Goal: Task Accomplishment & Management: Complete application form

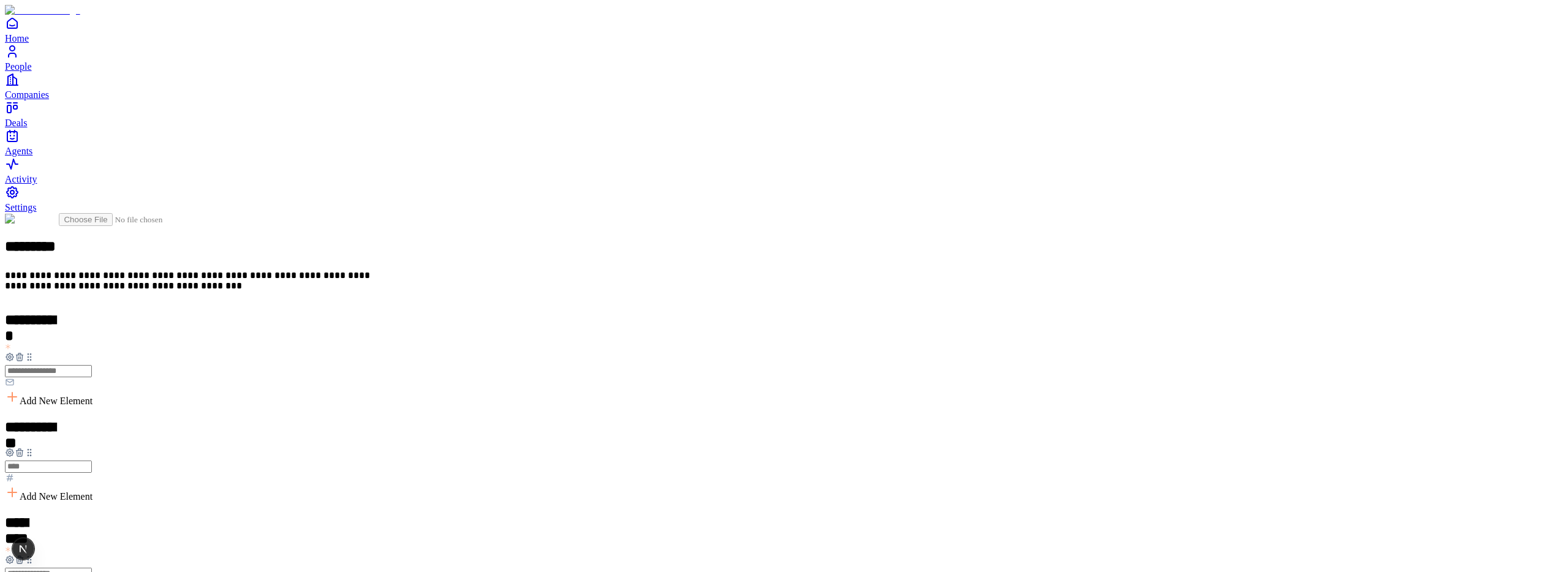
scroll to position [118, 0]
click at [25, 448] on icon at bounding box center [19, 452] width 9 height 9
click at [22, 462] on icon at bounding box center [19, 465] width 5 height 5
click at [22, 451] on icon at bounding box center [19, 454] width 5 height 5
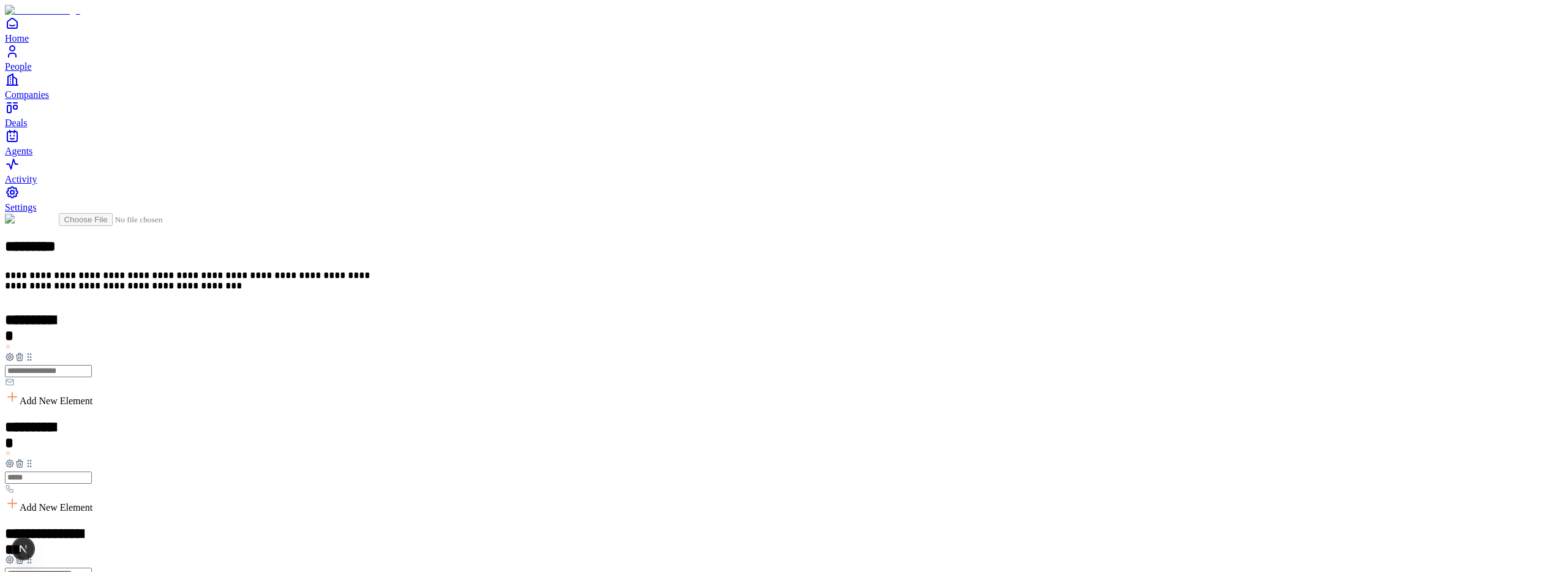
click at [22, 462] on icon at bounding box center [19, 465] width 5 height 5
click at [22, 451] on icon at bounding box center [19, 454] width 5 height 5
click at [22, 462] on icon at bounding box center [19, 465] width 5 height 5
click at [22, 451] on icon at bounding box center [19, 454] width 5 height 5
click at [19, 462] on icon at bounding box center [19, 463] width 0 height 3
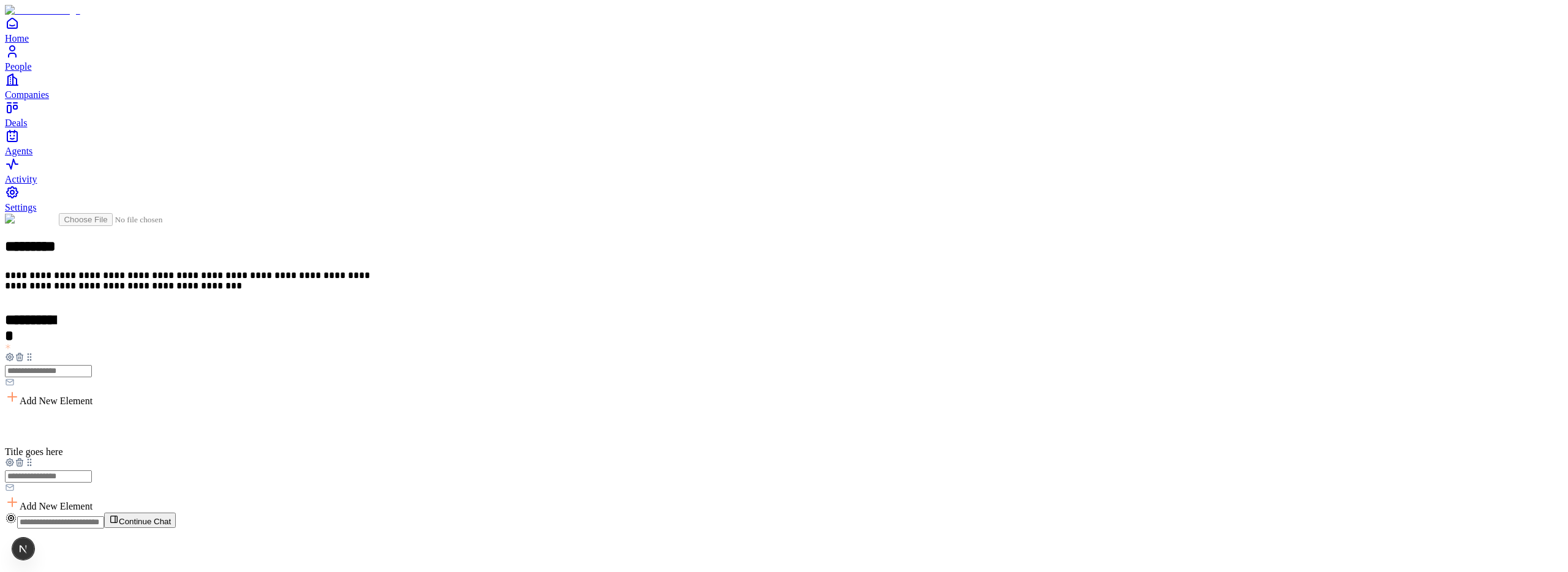
click at [25, 458] on icon at bounding box center [19, 462] width 9 height 9
click at [92, 396] on span "Add New Element" at bounding box center [55, 401] width 72 height 10
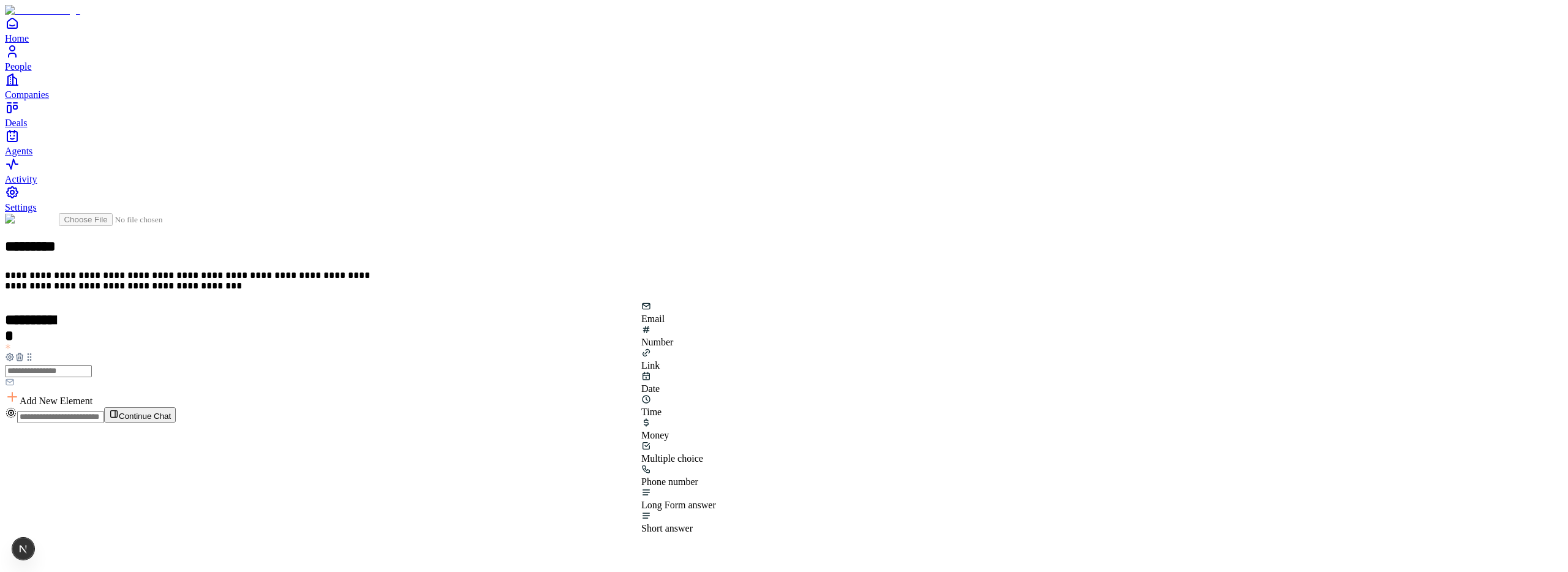
click at [716, 332] on div "Number" at bounding box center [679, 336] width 75 height 23
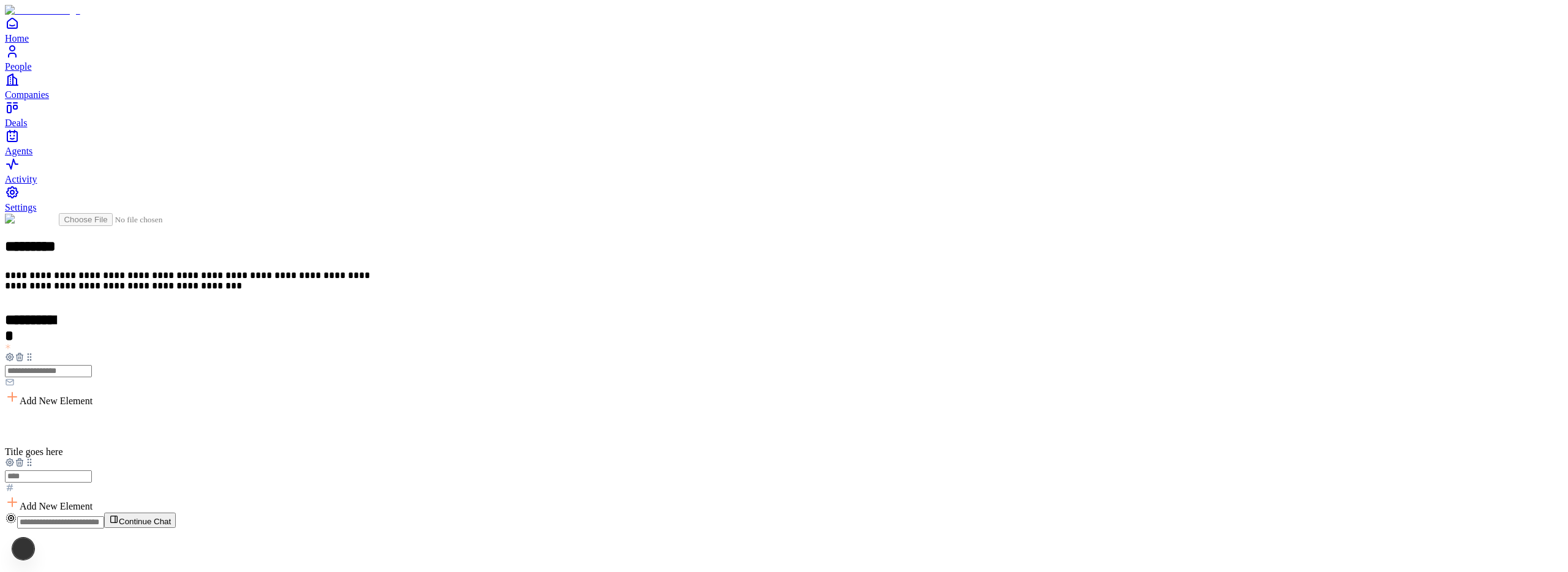
click at [657, 419] on h2 at bounding box center [784, 426] width 1558 height 16
click at [92, 491] on span "Add New Element" at bounding box center [55, 496] width 72 height 10
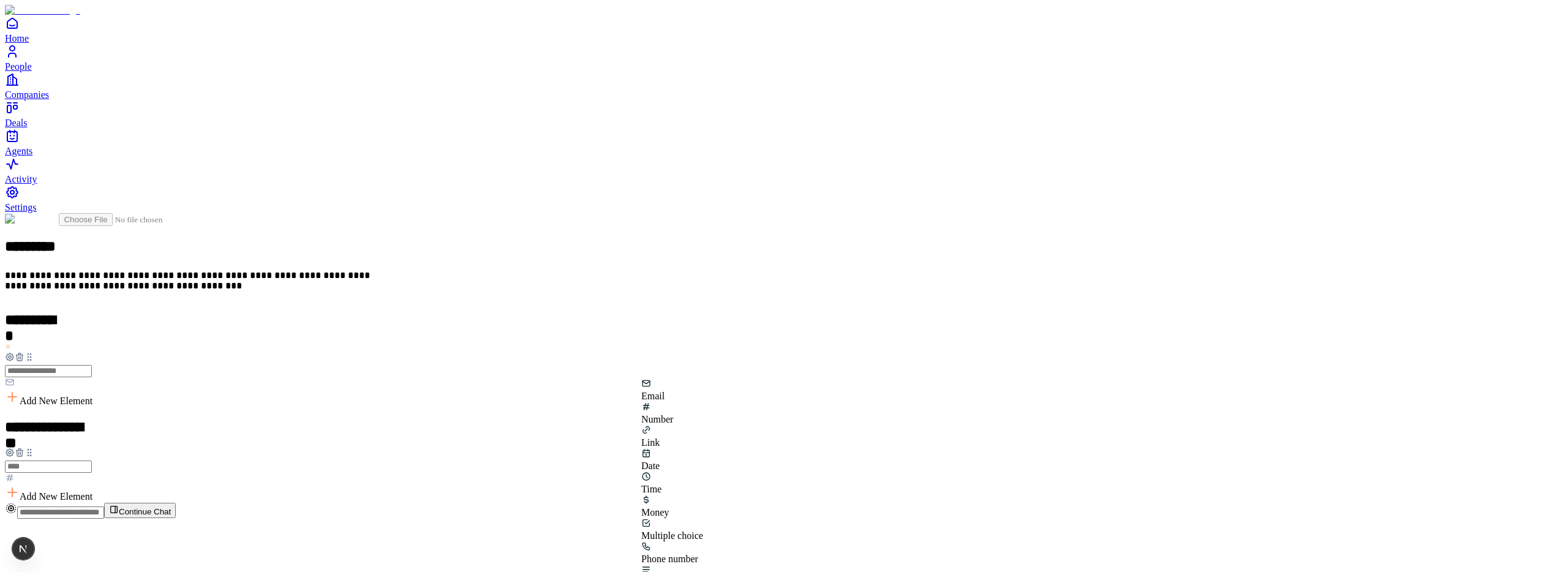
click at [689, 402] on div "Email" at bounding box center [679, 390] width 75 height 23
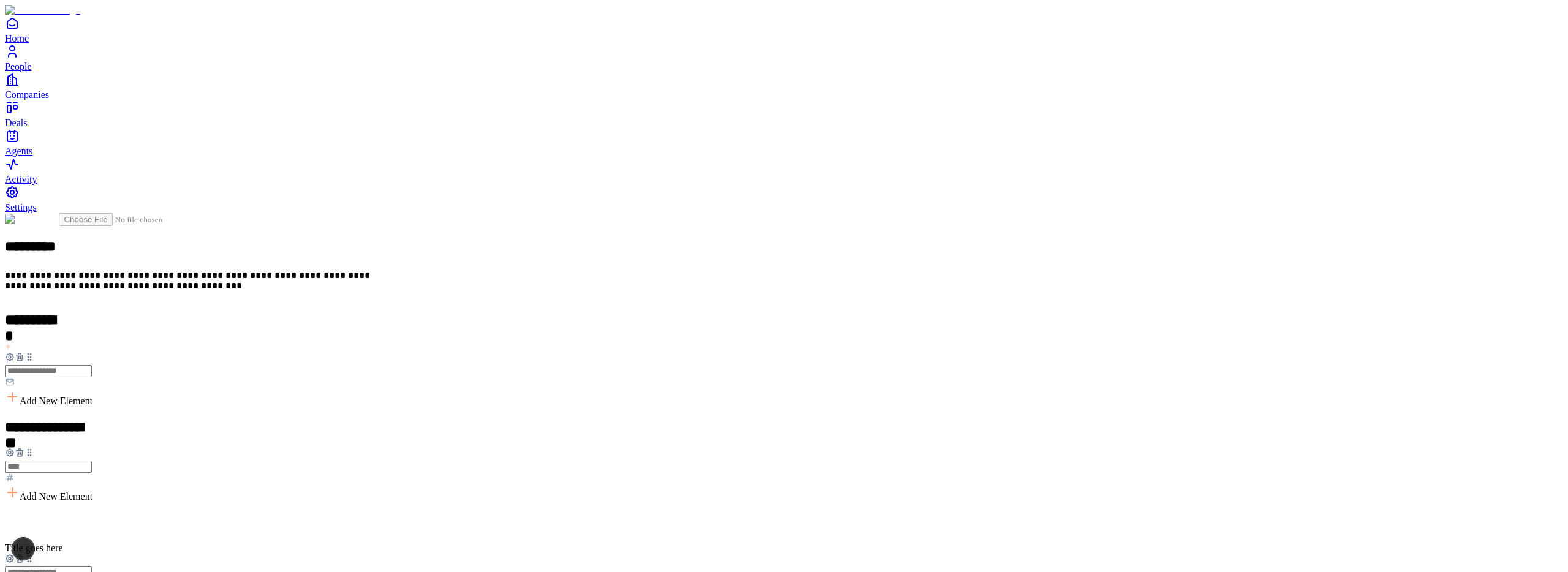
click at [673, 514] on div "Title goes here Add New Element" at bounding box center [784, 561] width 1558 height 94
click at [674, 514] on h2 at bounding box center [784, 522] width 1558 height 16
click at [88, 419] on h2 "**********" at bounding box center [46, 427] width 83 height 17
drag, startPoint x: 732, startPoint y: 309, endPoint x: 653, endPoint y: 304, distance: 79.2
click at [660, 419] on div "**********" at bounding box center [784, 460] width 1558 height 84
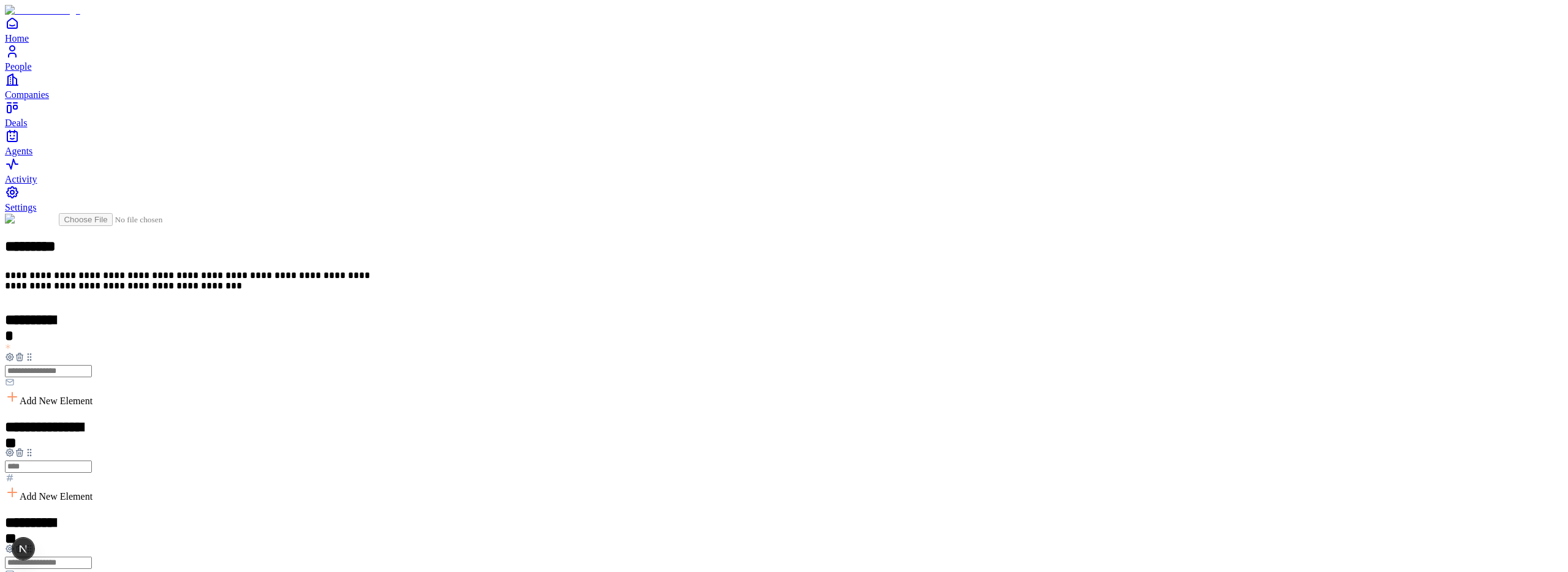
click at [88, 419] on h2 "**********" at bounding box center [46, 427] width 83 height 17
click at [22, 451] on icon at bounding box center [19, 454] width 5 height 5
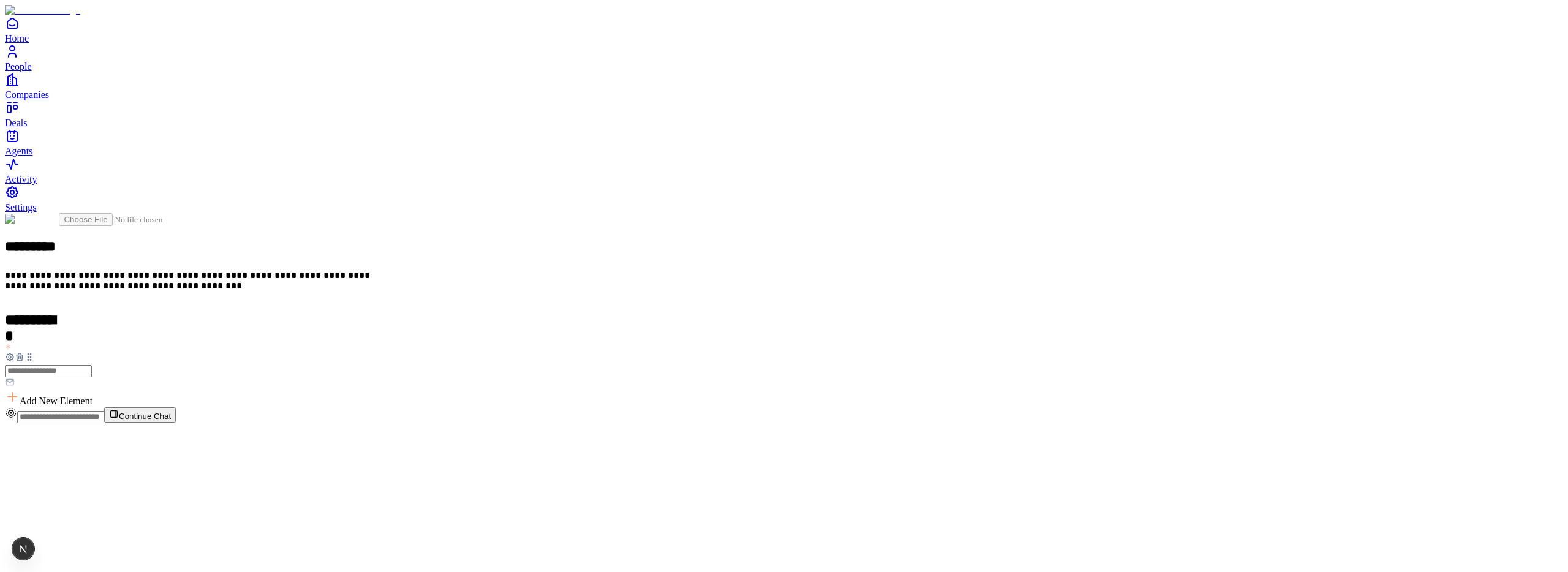
click at [25, 352] on icon at bounding box center [19, 356] width 9 height 9
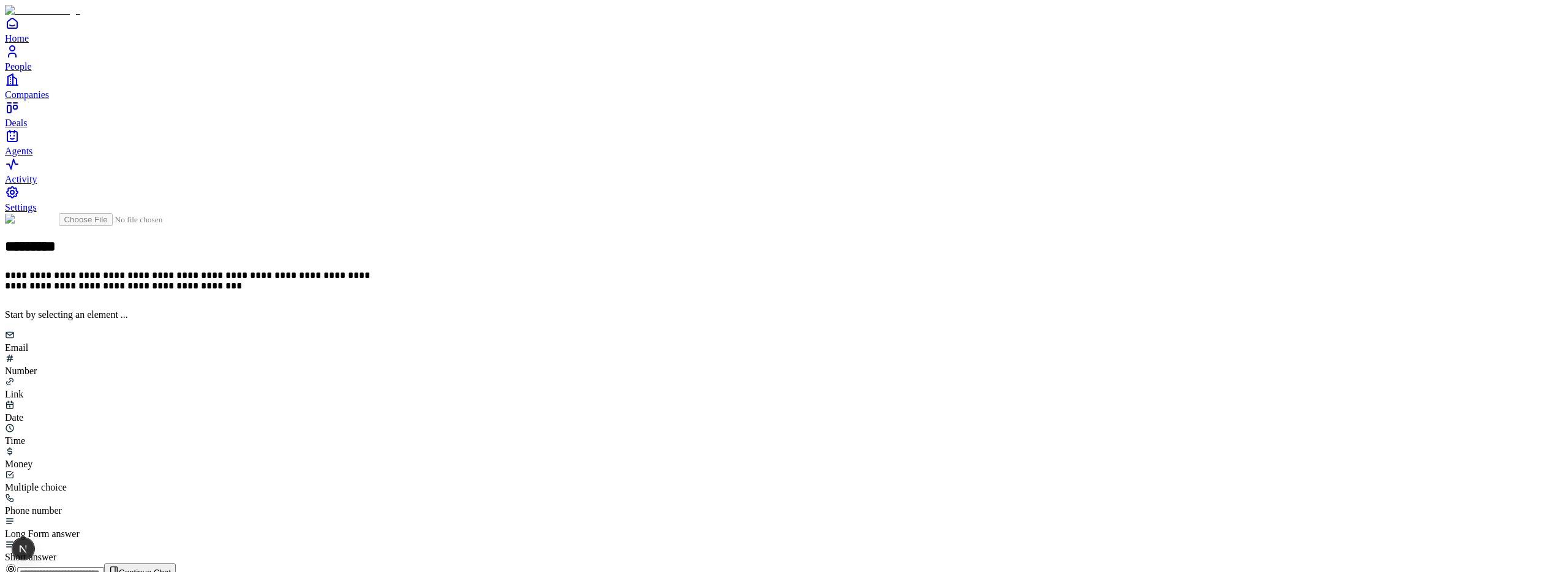
click at [666, 330] on div "Email" at bounding box center [784, 341] width 1558 height 23
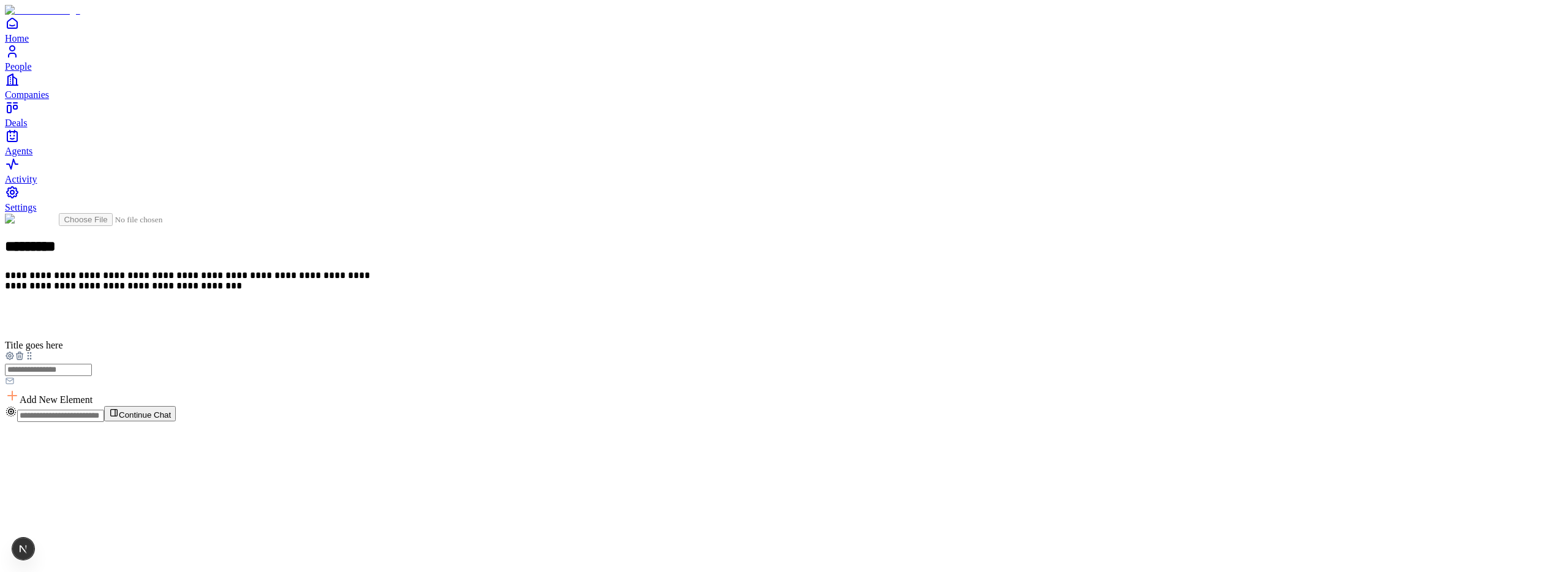
click at [92, 395] on span "Add New Element" at bounding box center [55, 400] width 72 height 10
click at [716, 477] on div "Phone number" at bounding box center [679, 482] width 75 height 11
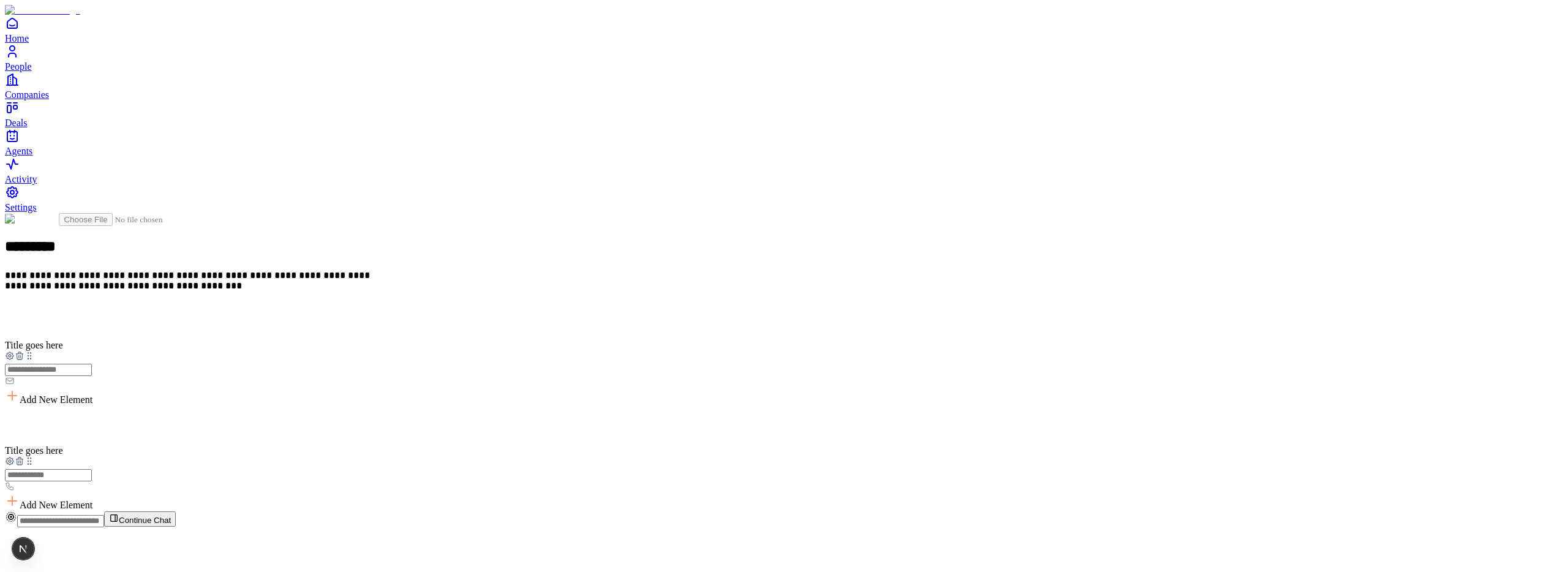
click at [92, 395] on span "Add New Element" at bounding box center [55, 400] width 72 height 10
click at [716, 348] on div "Link" at bounding box center [679, 359] width 75 height 23
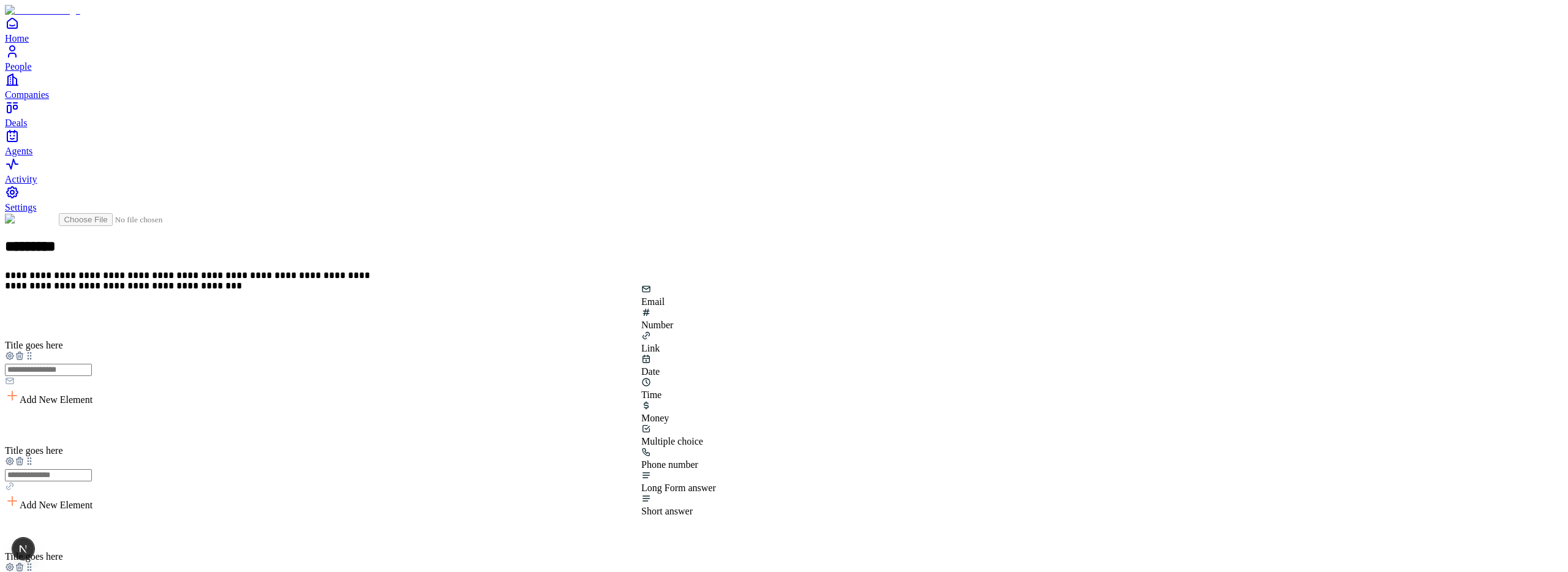
click at [716, 436] on div "Multiple choice" at bounding box center [679, 441] width 75 height 11
click at [92, 500] on span "Add New Element" at bounding box center [55, 505] width 72 height 10
click at [648, 345] on icon at bounding box center [642, 350] width 9 height 9
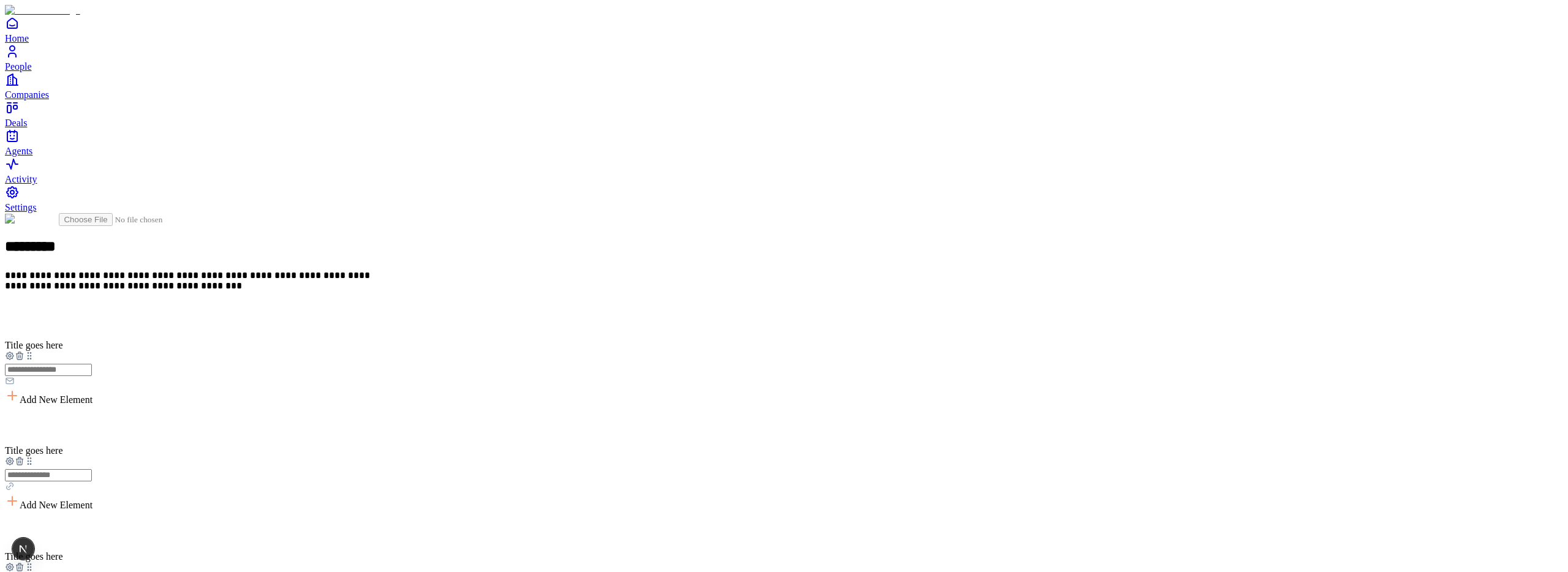
click at [713, 354] on div "Number" at bounding box center [675, 356] width 75 height 23
click at [92, 395] on span "Add New Element" at bounding box center [55, 400] width 72 height 10
click at [684, 325] on div "Email" at bounding box center [675, 312] width 75 height 23
click at [92, 500] on span "Add New Element" at bounding box center [55, 505] width 72 height 10
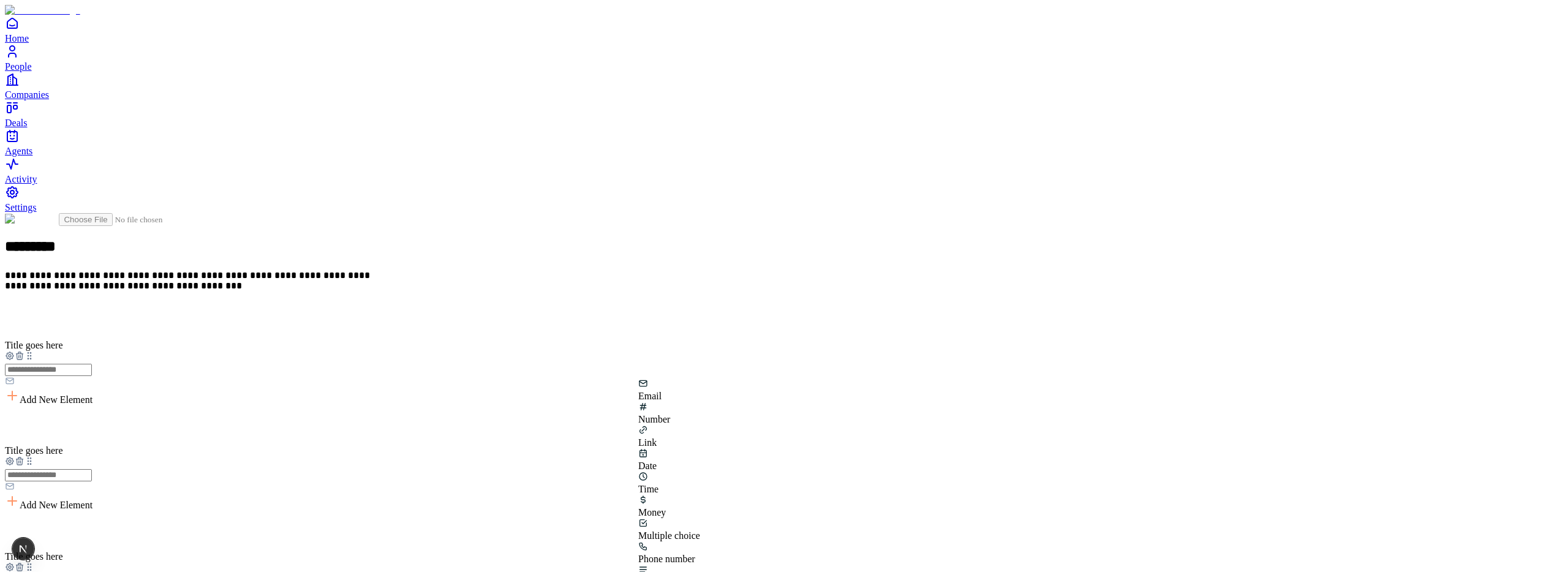
click at [713, 448] on div "Date" at bounding box center [675, 459] width 75 height 23
click at [43, 552] on div "1" at bounding box center [41, 549] width 4 height 22
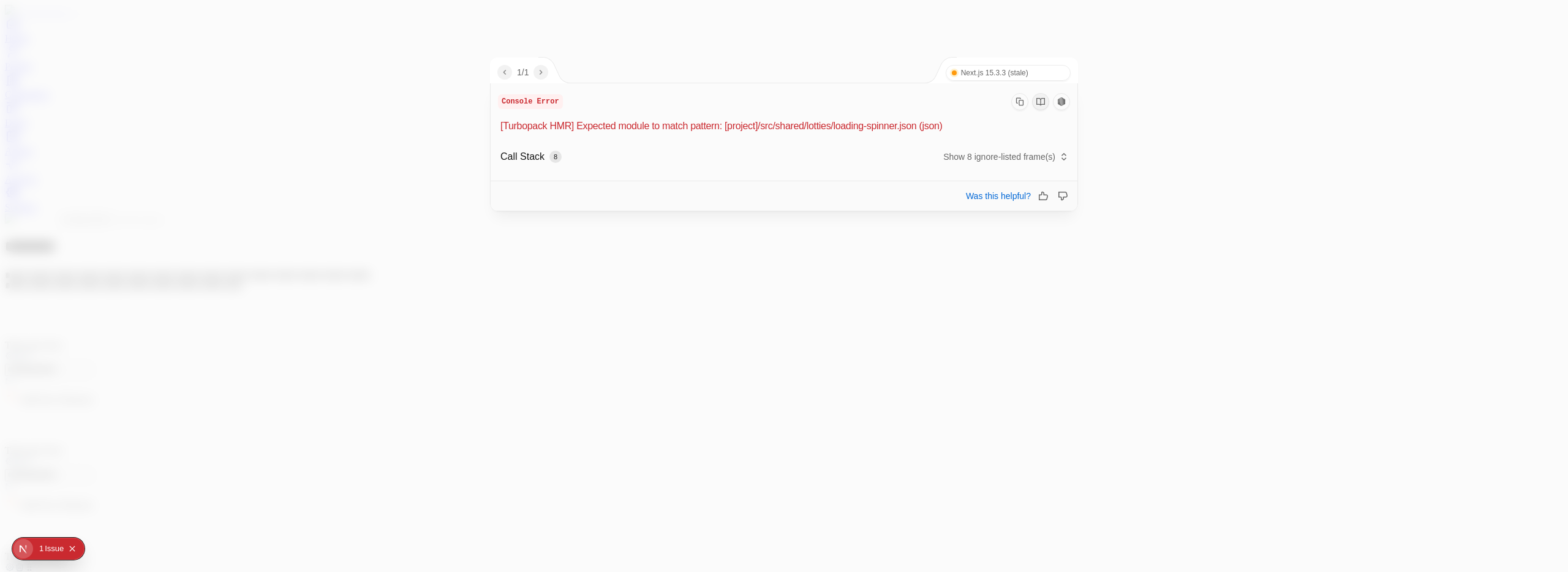
drag, startPoint x: 524, startPoint y: 124, endPoint x: 986, endPoint y: 127, distance: 462.0
click at [986, 127] on div "[Turbopack HMR] Expected module to match pattern: [project]/src/shared/lotties/…" at bounding box center [784, 125] width 572 height 14
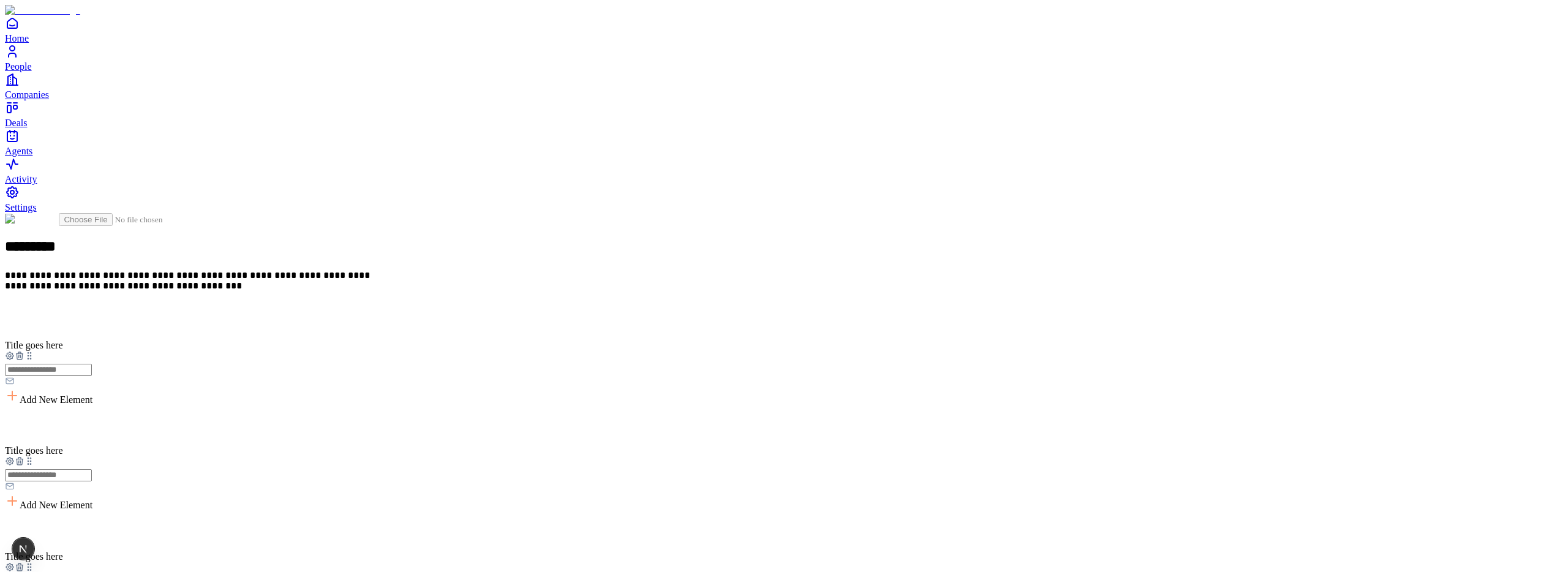
click at [25, 456] on icon at bounding box center [19, 460] width 9 height 9
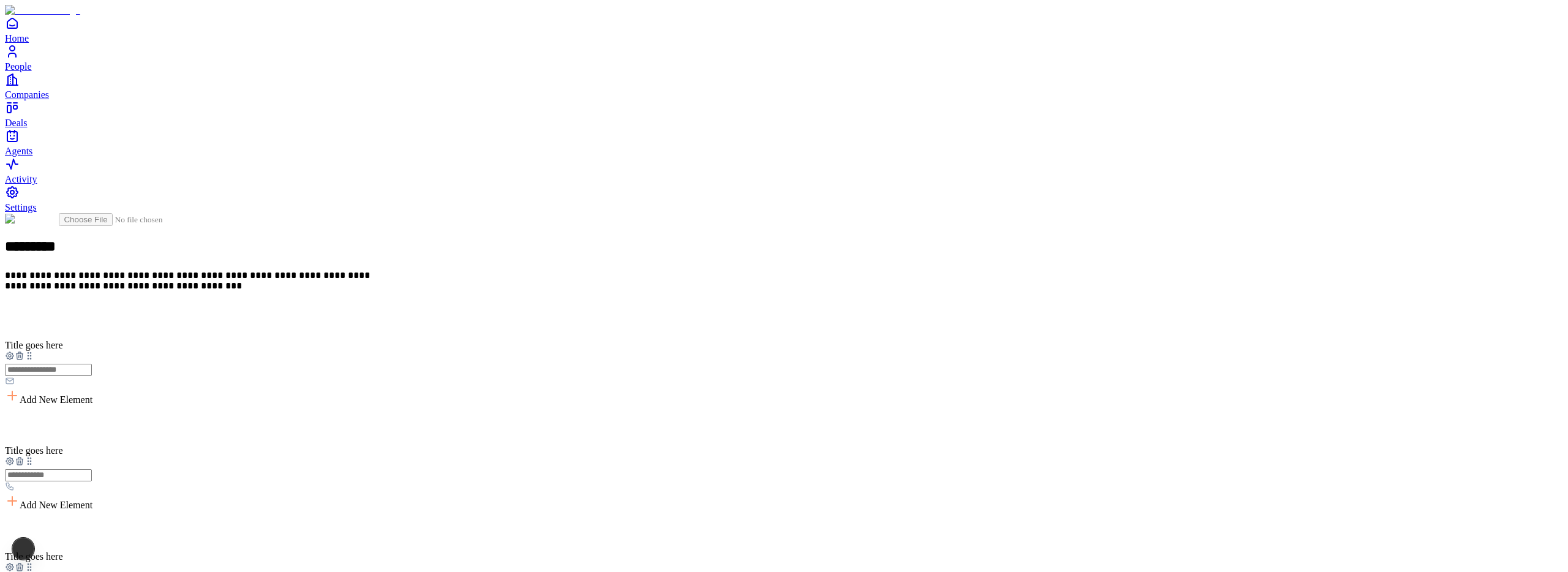
click at [25, 456] on icon at bounding box center [19, 460] width 9 height 9
click at [92, 395] on span "Add New Element" at bounding box center [55, 400] width 72 height 10
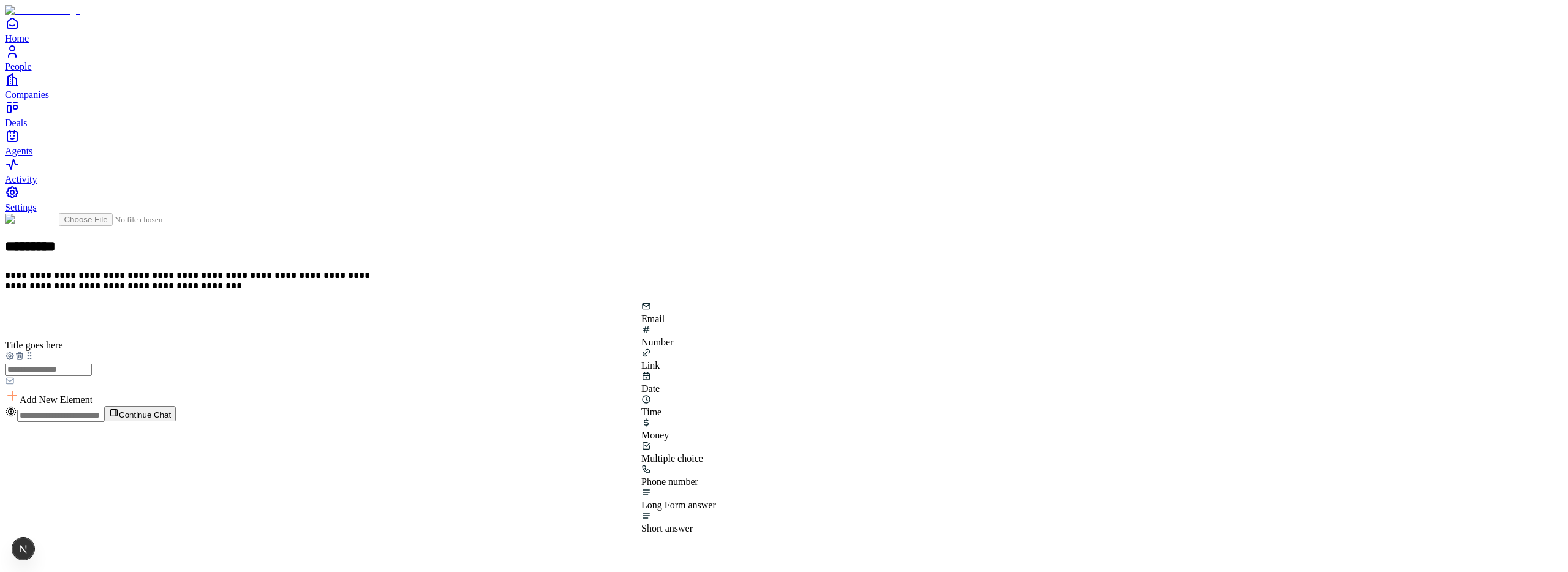
click at [686, 325] on div "Email" at bounding box center [679, 312] width 75 height 23
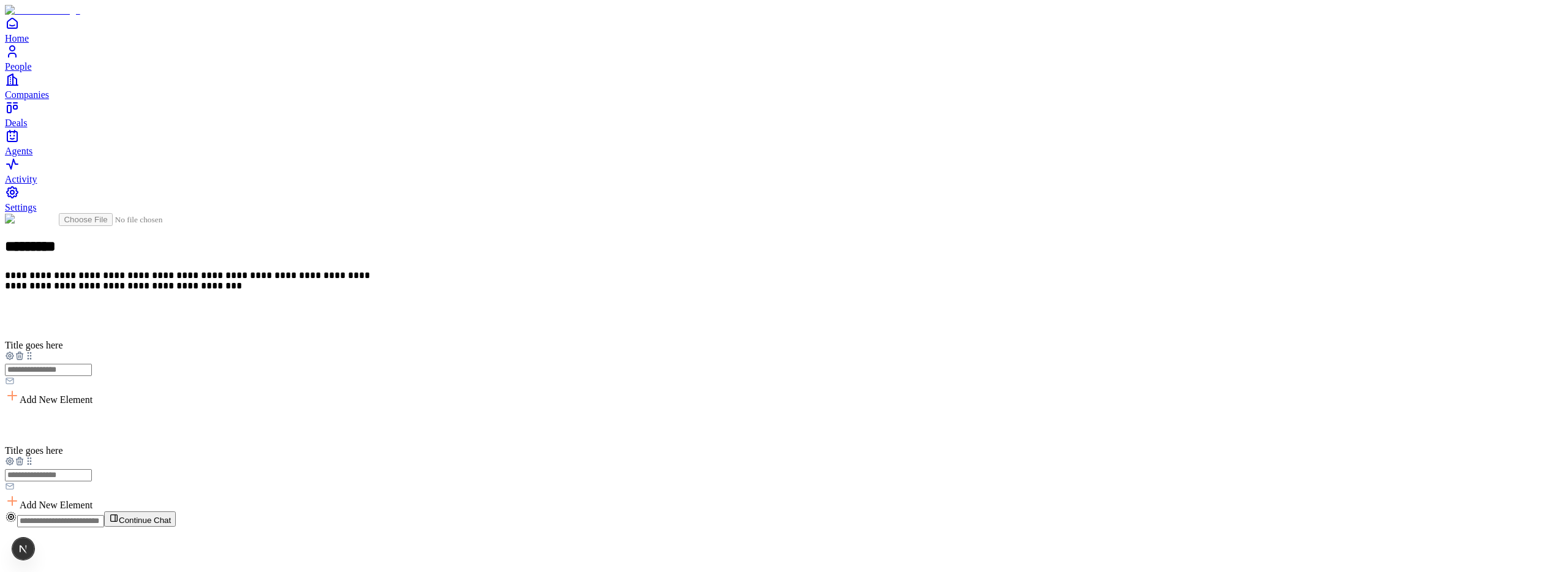
click at [92, 500] on span "Add New Element" at bounding box center [55, 505] width 72 height 10
click at [716, 406] on div "Number" at bounding box center [679, 413] width 75 height 23
click at [34, 562] on icon at bounding box center [29, 566] width 9 height 9
click at [19, 567] on icon at bounding box center [19, 568] width 0 height 3
click at [670, 388] on div "Add New Element" at bounding box center [784, 396] width 1558 height 17
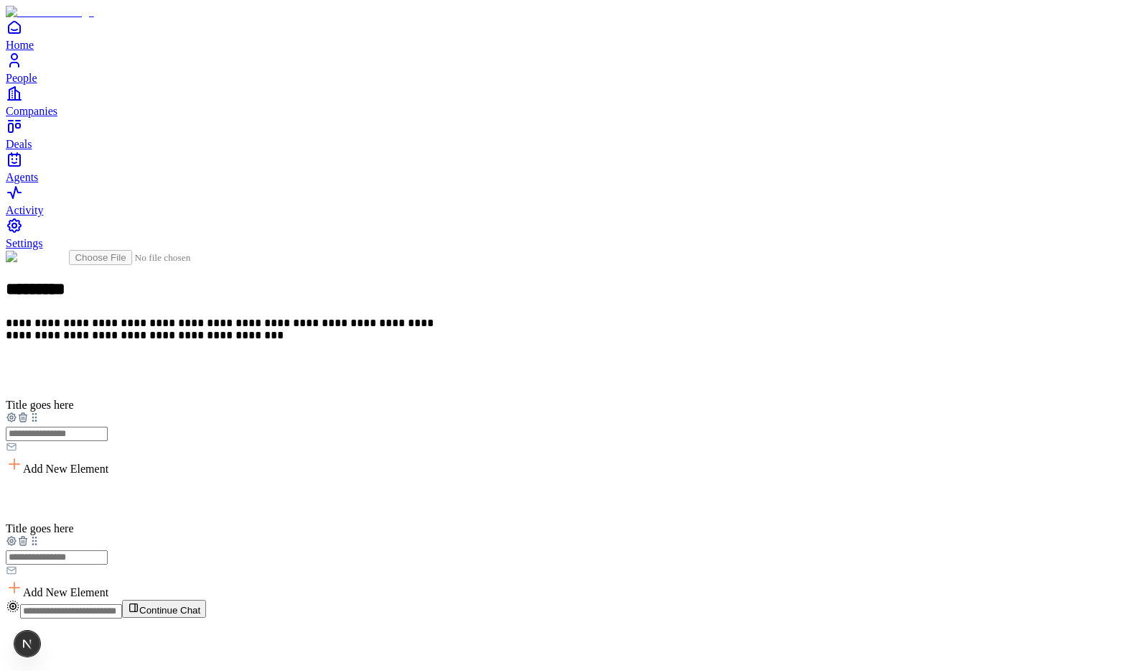
click at [108, 586] on span "Add New Element" at bounding box center [65, 592] width 85 height 12
click at [465, 471] on div "Email" at bounding box center [451, 457] width 88 height 27
click at [108, 463] on span "Add New Element" at bounding box center [65, 469] width 85 height 12
click at [855, 445] on div "**********" at bounding box center [574, 486] width 1137 height 473
click at [108, 463] on span "Add New Element" at bounding box center [65, 469] width 85 height 12
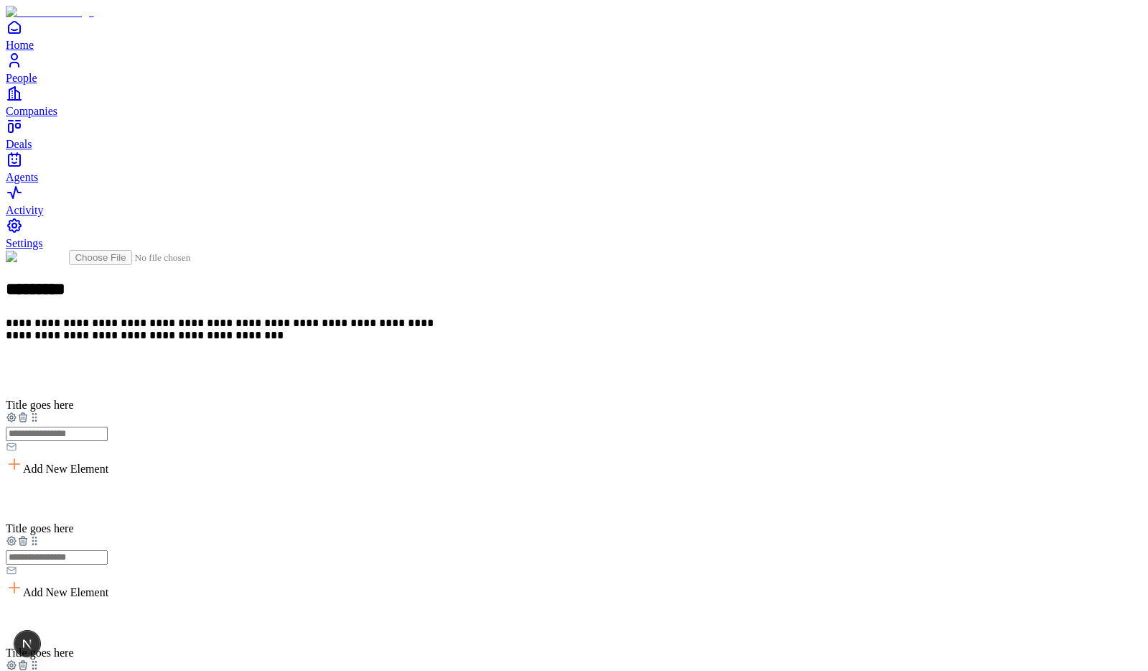
drag, startPoint x: 233, startPoint y: 417, endPoint x: 326, endPoint y: 463, distance: 104.1
click at [234, 417] on div "**********" at bounding box center [574, 486] width 1137 height 473
click at [108, 463] on span "Add New Element" at bounding box center [65, 469] width 85 height 12
click at [364, 455] on div "Add New Element" at bounding box center [574, 465] width 1137 height 20
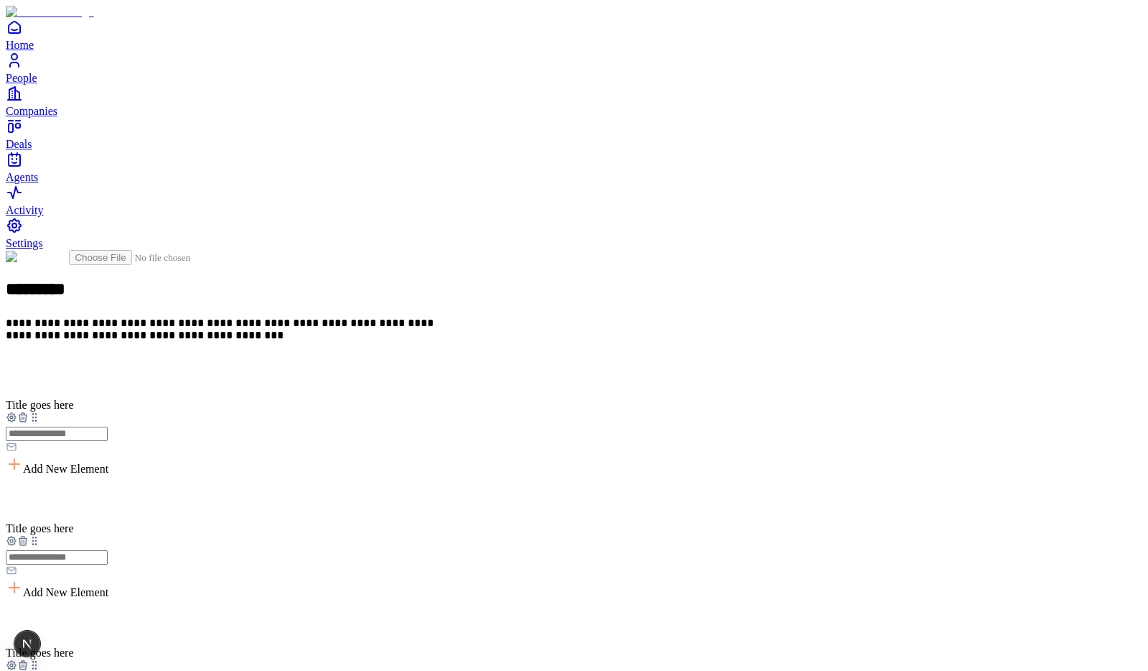
click at [108, 463] on span "Add New Element" at bounding box center [65, 469] width 85 height 12
click at [495, 389] on div at bounding box center [451, 371] width 88 height 36
click at [469, 389] on icon "animation" at bounding box center [451, 371] width 36 height 36
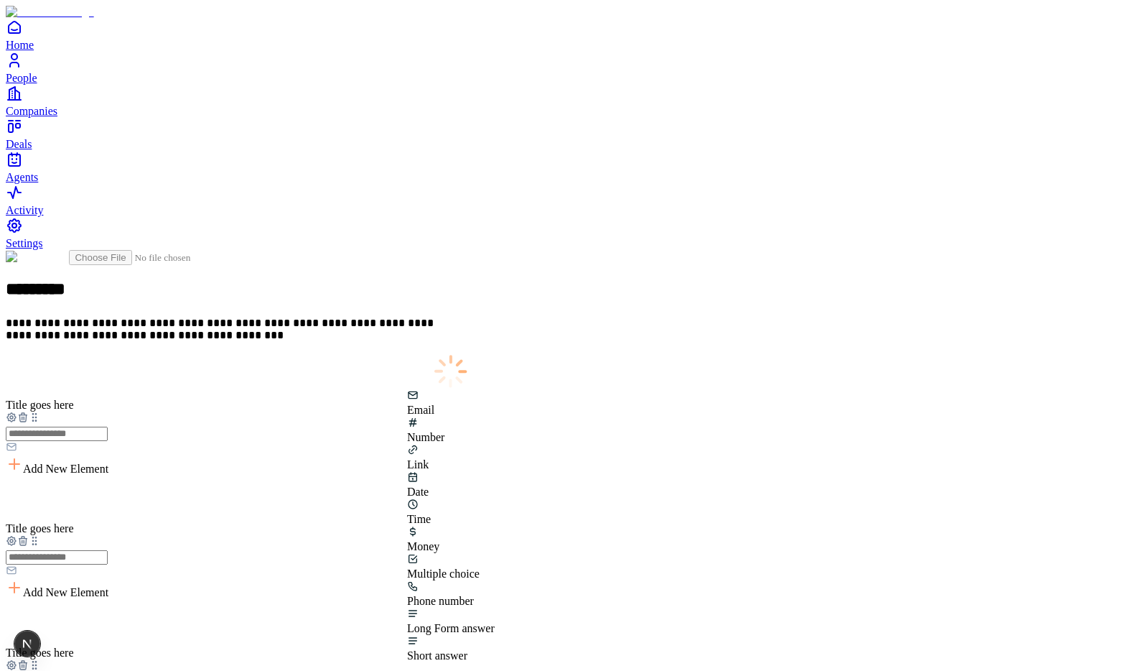
click at [469, 389] on icon "animation" at bounding box center [451, 371] width 36 height 36
click at [108, 463] on span "Add New Element" at bounding box center [65, 469] width 85 height 12
click at [469, 389] on icon "animation" at bounding box center [451, 371] width 36 height 36
click at [108, 463] on span "Add New Element" at bounding box center [65, 469] width 85 height 12
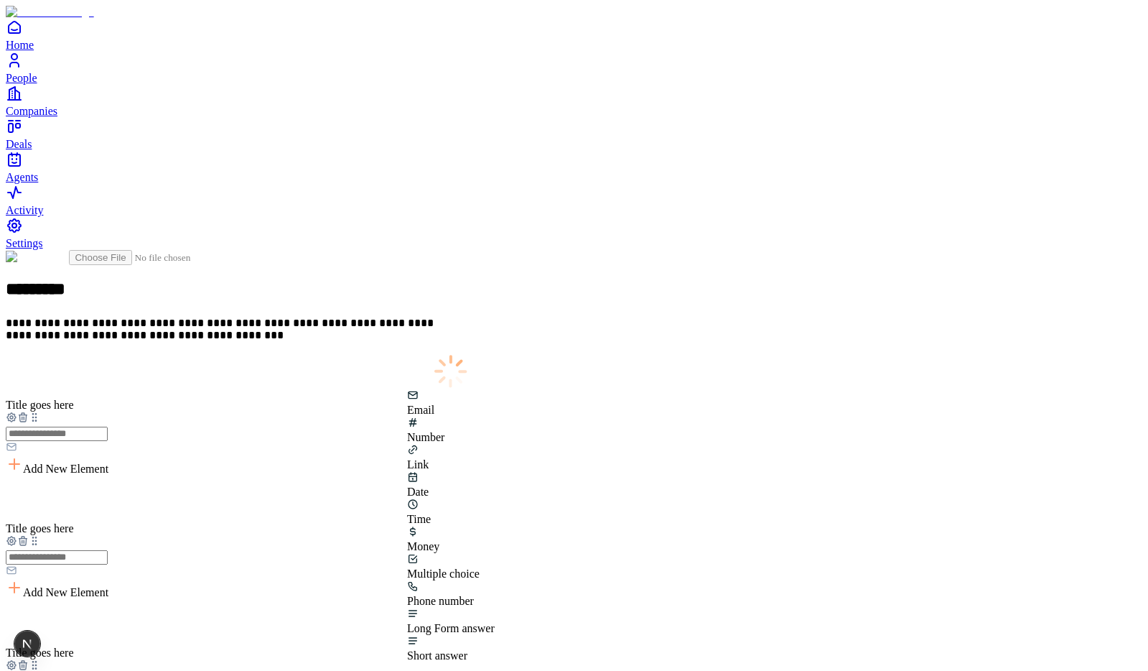
click at [495, 389] on div at bounding box center [451, 371] width 88 height 36
click at [563, 455] on div "Add New Element" at bounding box center [574, 465] width 1137 height 20
click at [108, 463] on span "Add New Element" at bounding box center [65, 469] width 85 height 12
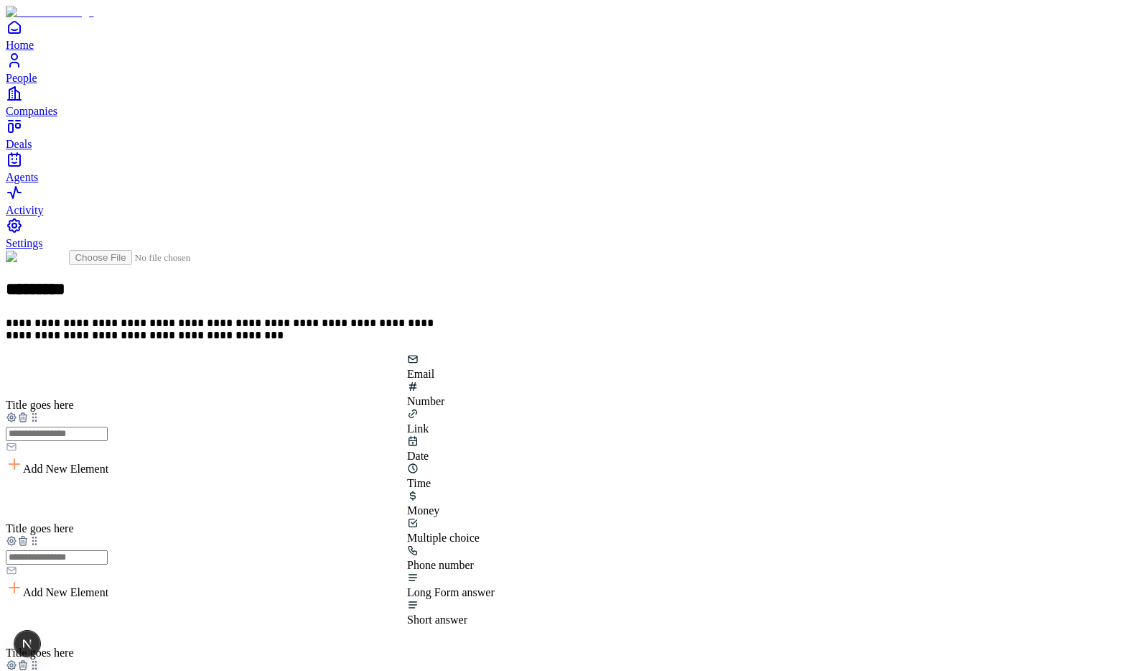
click at [443, 381] on div "Email" at bounding box center [451, 366] width 88 height 27
click at [26, 414] on icon at bounding box center [22, 417] width 6 height 6
click at [22, 541] on icon at bounding box center [22, 542] width 0 height 3
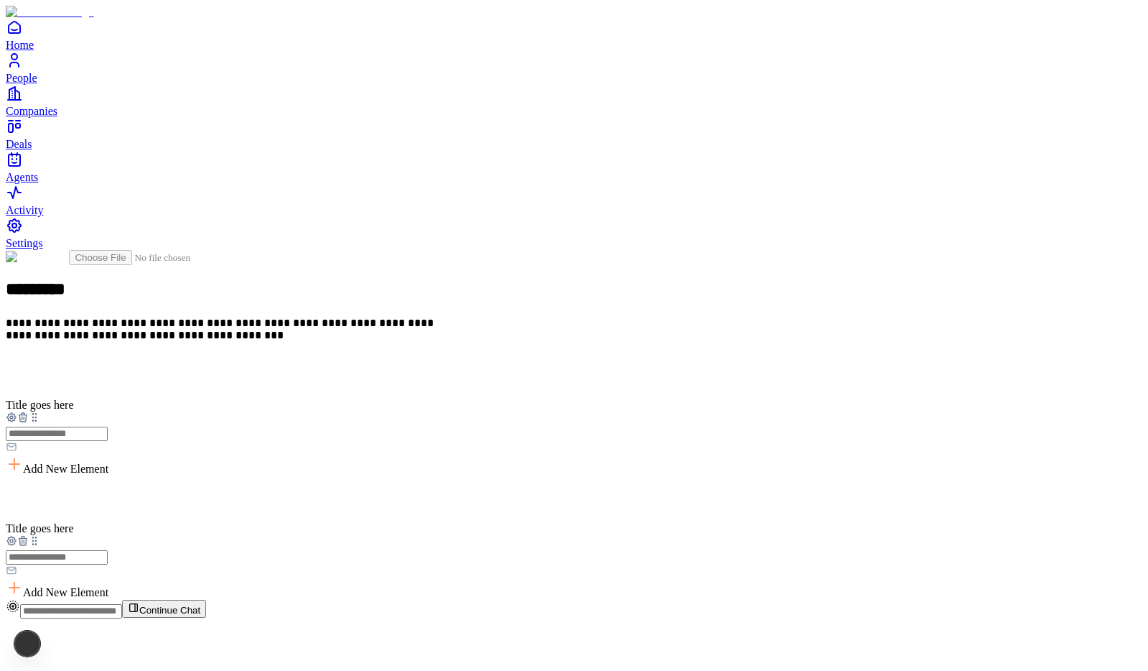
click at [22, 417] on icon at bounding box center [22, 418] width 0 height 3
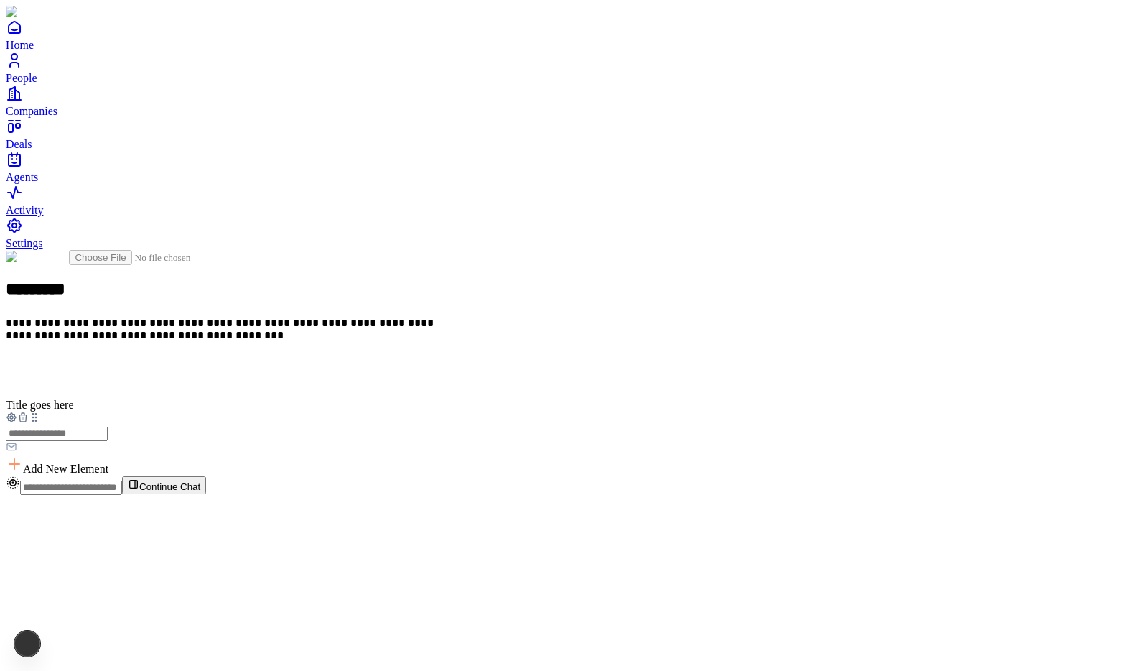
click at [22, 417] on icon at bounding box center [22, 418] width 0 height 3
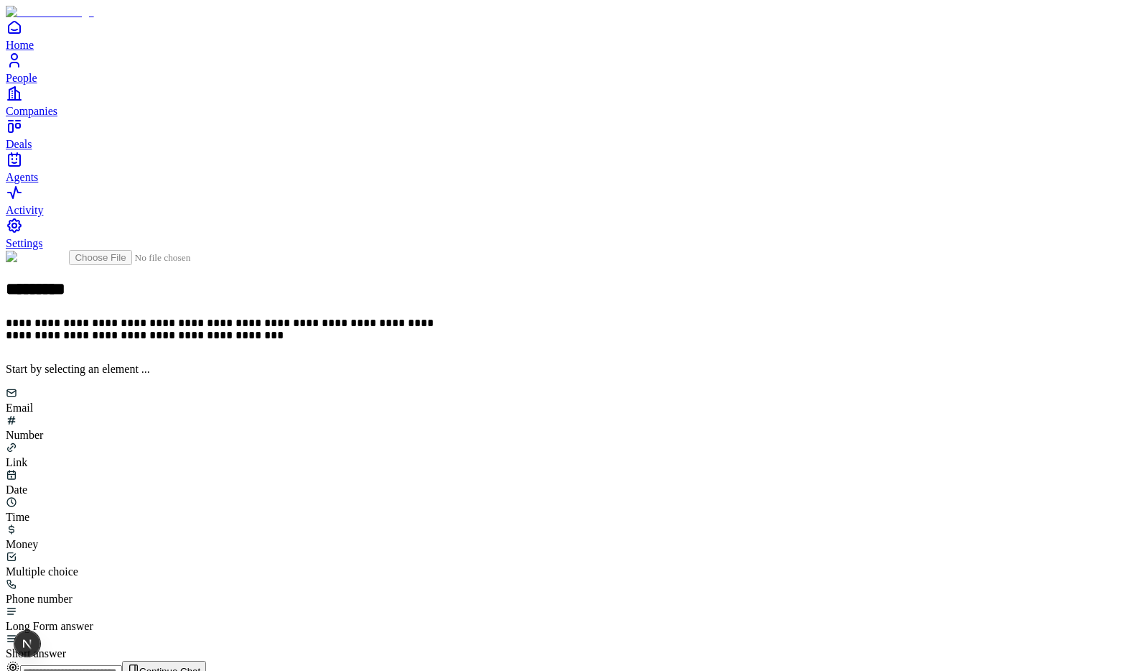
click at [506, 414] on div "Number" at bounding box center [574, 427] width 1137 height 27
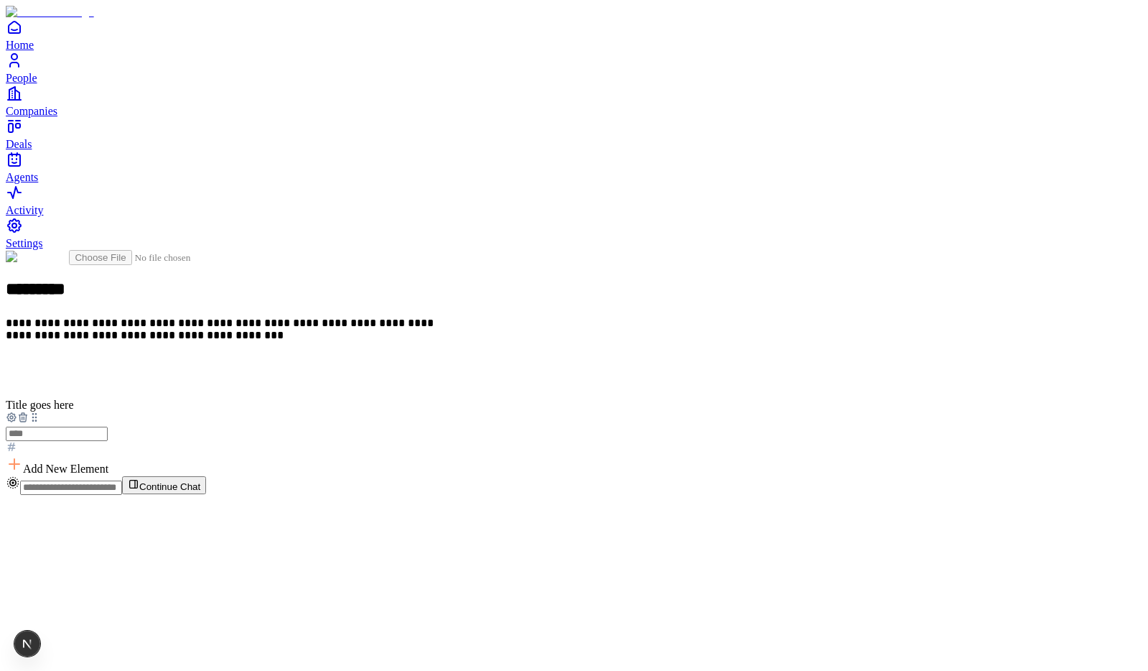
click at [108, 463] on span "Add New Element" at bounding box center [65, 469] width 85 height 12
click at [495, 559] on div "Phone number" at bounding box center [451, 565] width 88 height 13
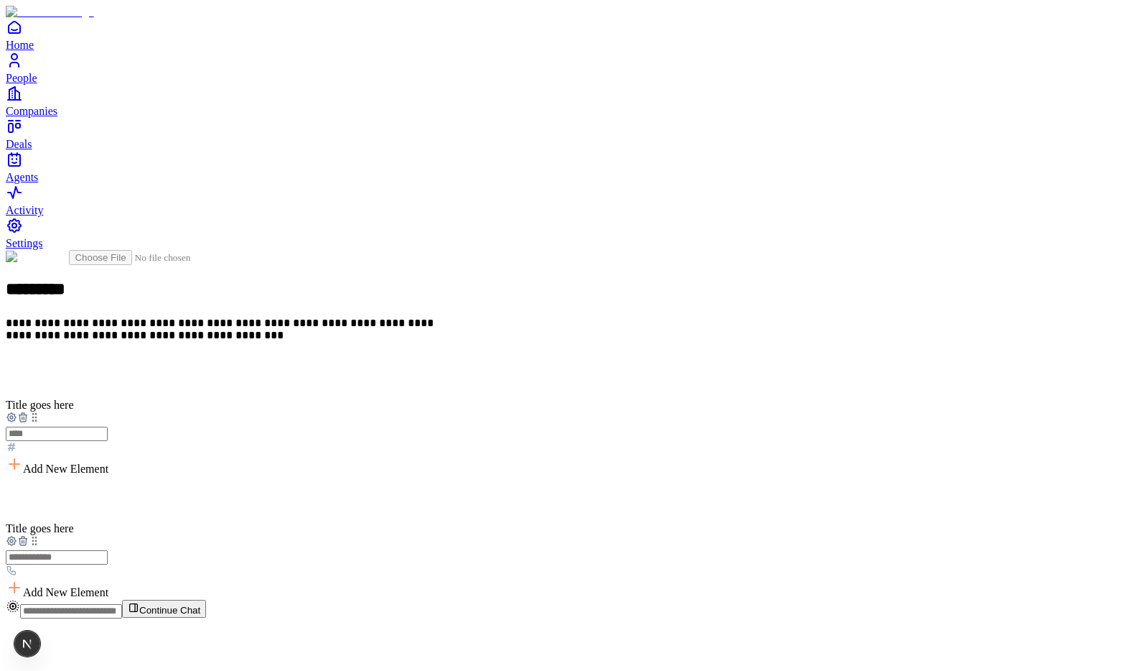
click at [108, 463] on span "Add New Element" at bounding box center [65, 469] width 85 height 12
click at [495, 435] on div "Date" at bounding box center [451, 448] width 88 height 27
click at [442, 455] on div "Add New Element" at bounding box center [574, 465] width 1137 height 20
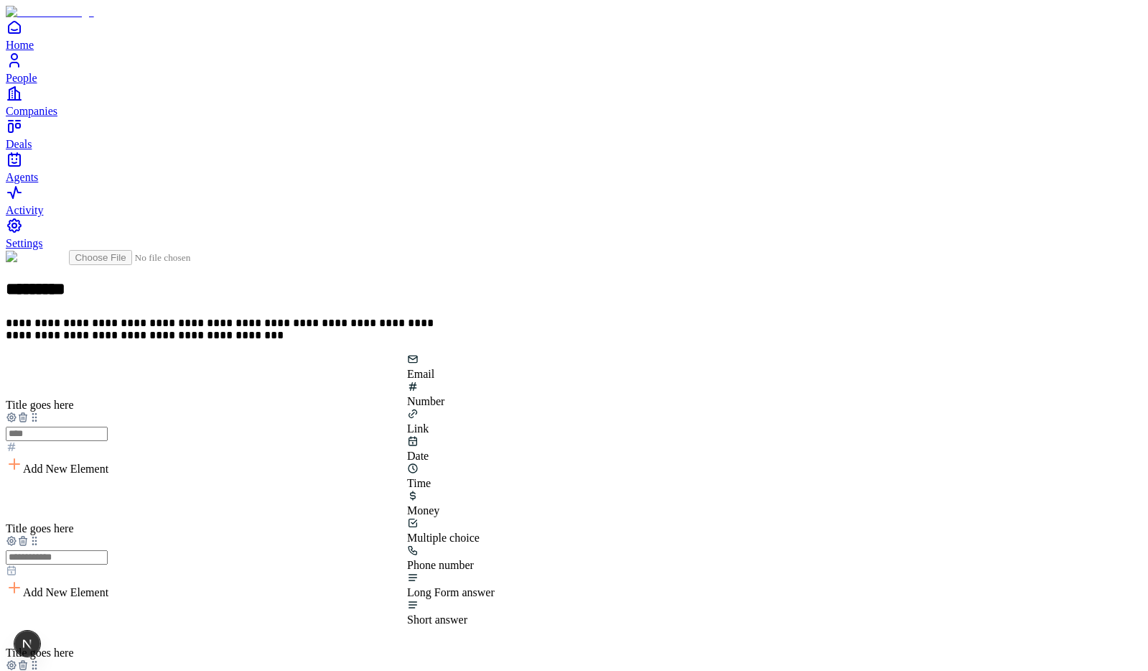
click at [495, 389] on div "Number" at bounding box center [451, 394] width 88 height 27
click at [26, 539] on icon at bounding box center [22, 542] width 6 height 6
click at [22, 541] on icon at bounding box center [22, 542] width 0 height 3
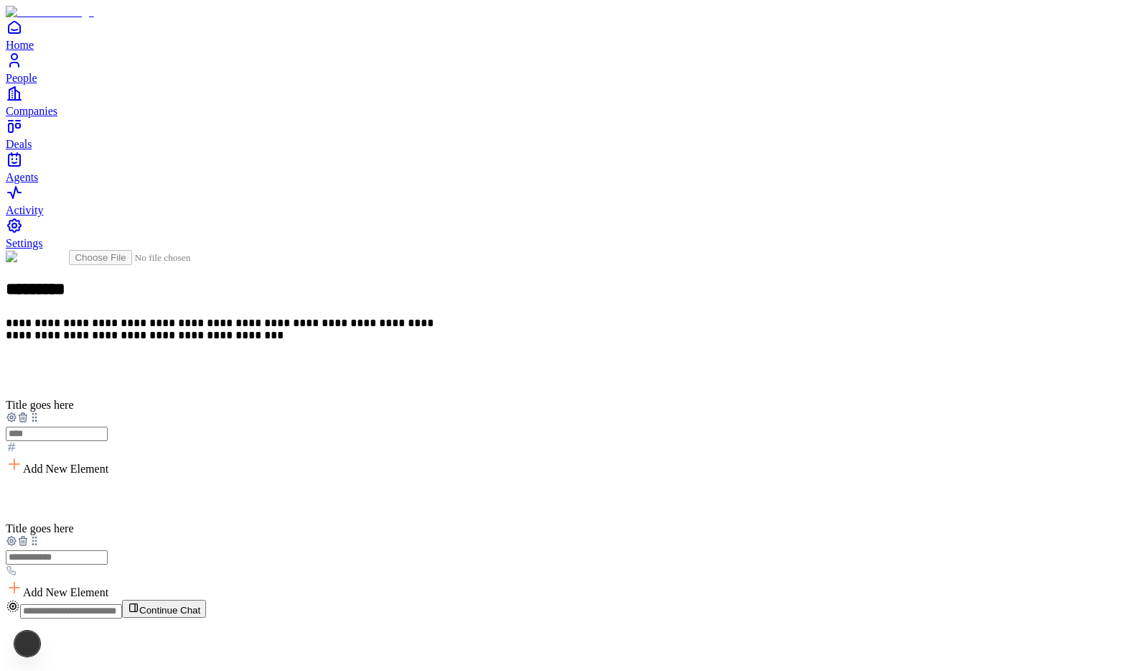
click at [22, 541] on icon at bounding box center [22, 542] width 0 height 3
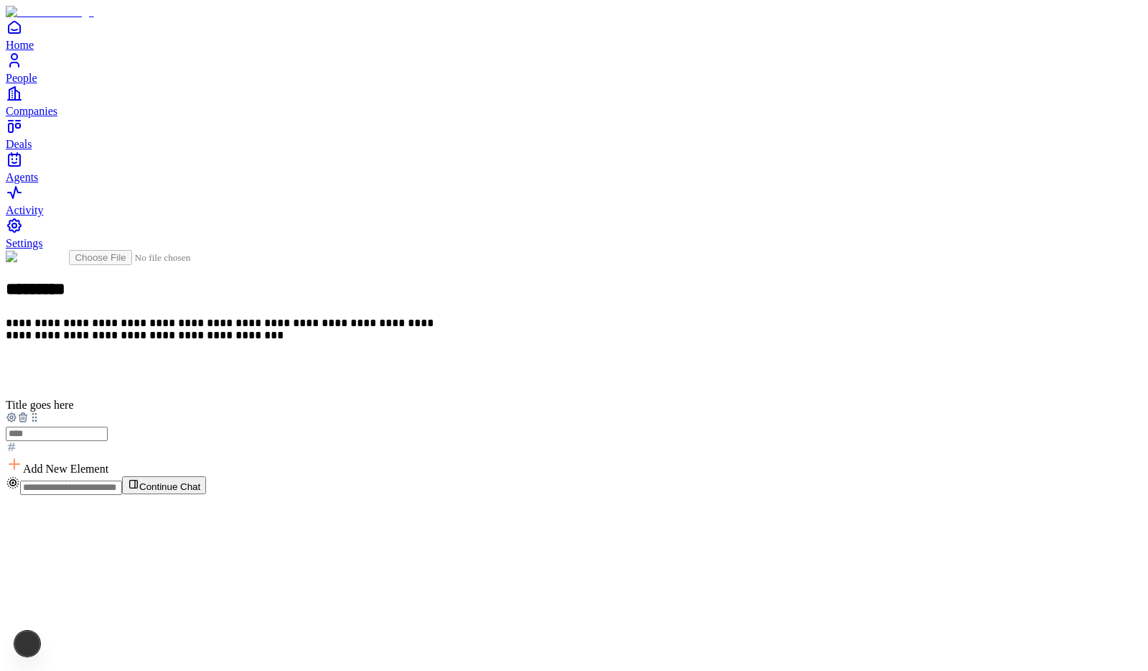
click at [29, 412] on icon at bounding box center [22, 417] width 11 height 11
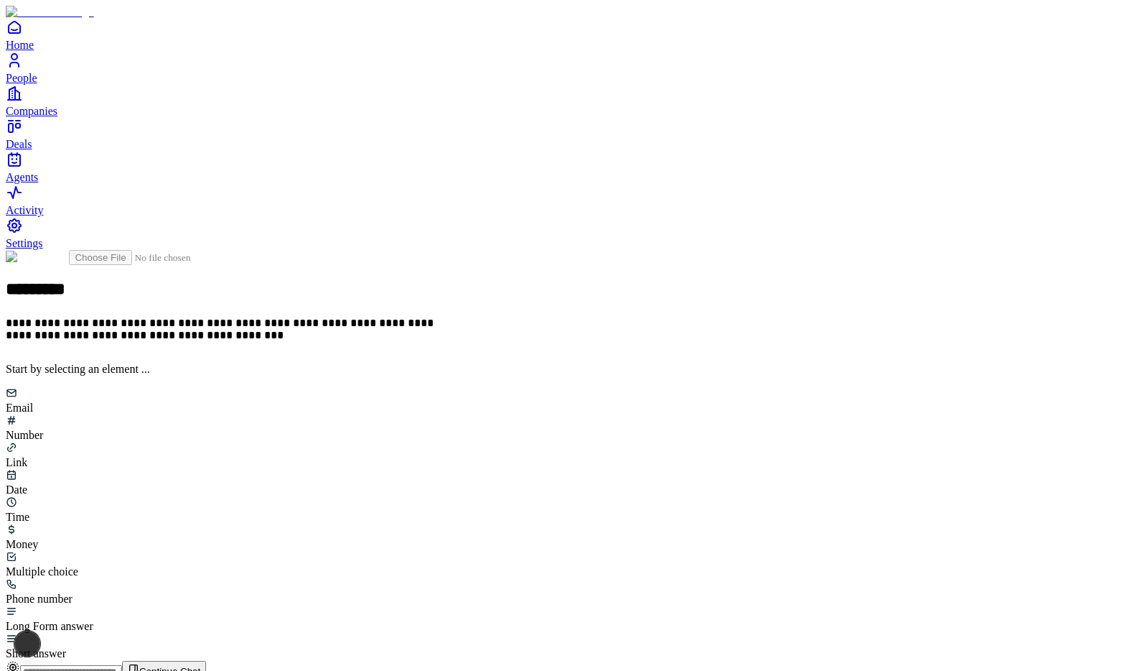
click at [445, 387] on div "Email" at bounding box center [574, 400] width 1137 height 27
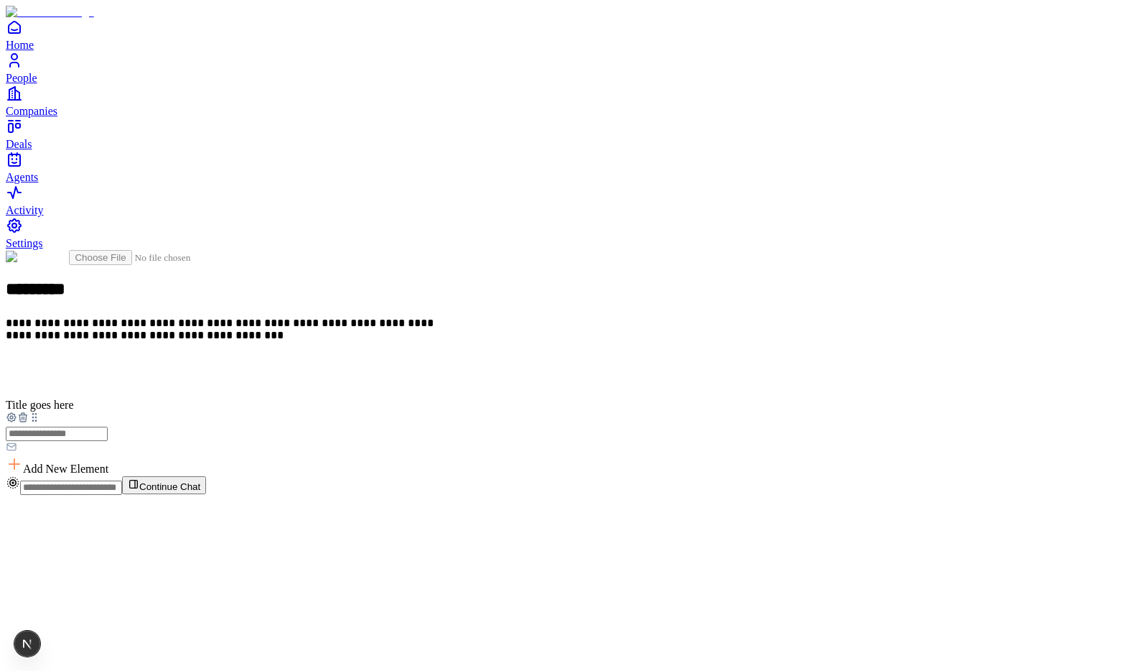
click at [108, 463] on span "Add New Element" at bounding box center [65, 469] width 85 height 12
click at [495, 392] on div "Number" at bounding box center [451, 394] width 88 height 27
